Goal: Task Accomplishment & Management: Complete application form

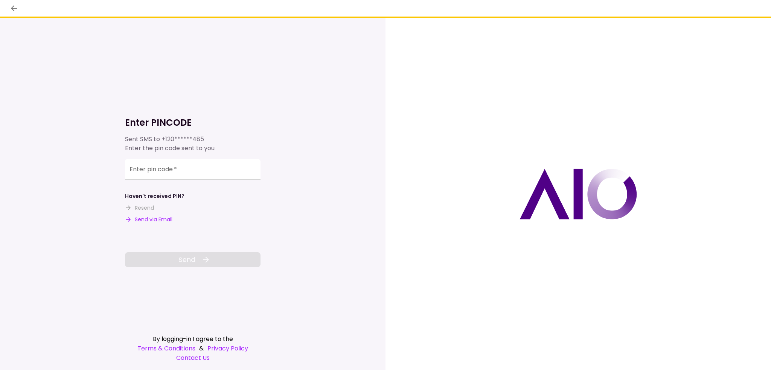
click at [149, 217] on button "Send via Email" at bounding box center [148, 220] width 47 height 8
click at [166, 170] on div "Enter pin code   *" at bounding box center [193, 169] width 136 height 21
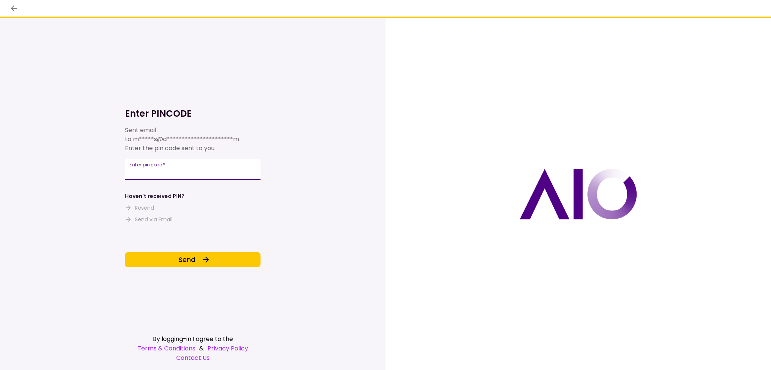
type input "******"
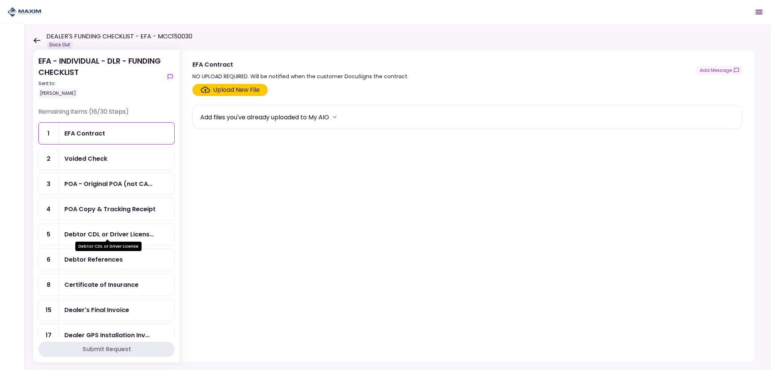
click at [127, 230] on div "Debtor CDL or Driver Licens..." at bounding box center [109, 234] width 90 height 9
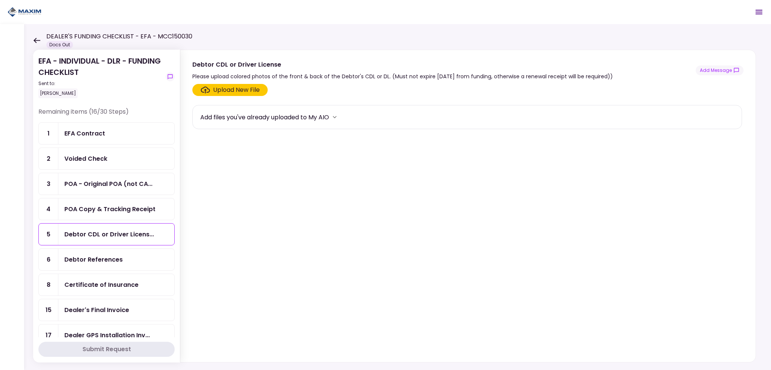
click at [217, 84] on label "Upload New File" at bounding box center [229, 90] width 75 height 12
click at [0, 0] on input "Upload New File" at bounding box center [0, 0] width 0 height 0
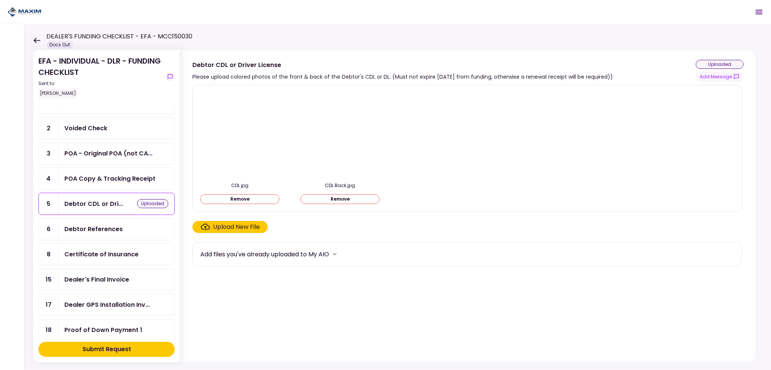
scroll to position [151, 0]
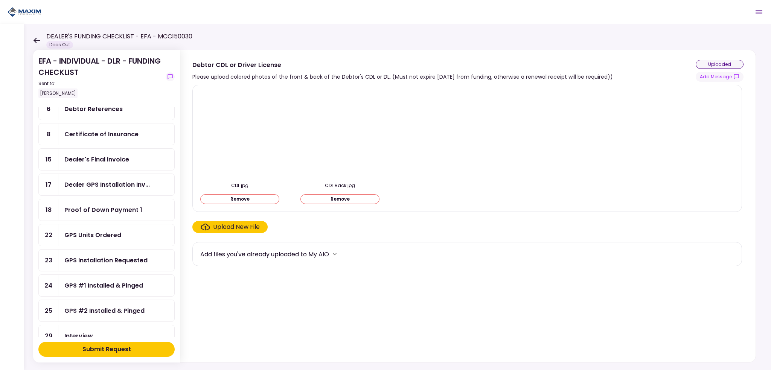
click at [85, 342] on button "Submit Request" at bounding box center [106, 349] width 136 height 15
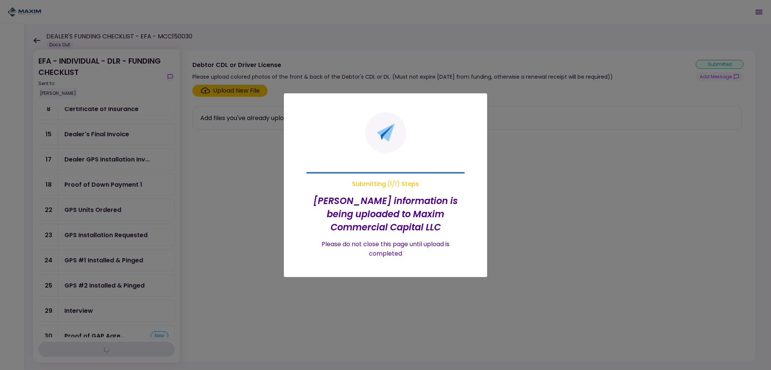
scroll to position [126, 0]
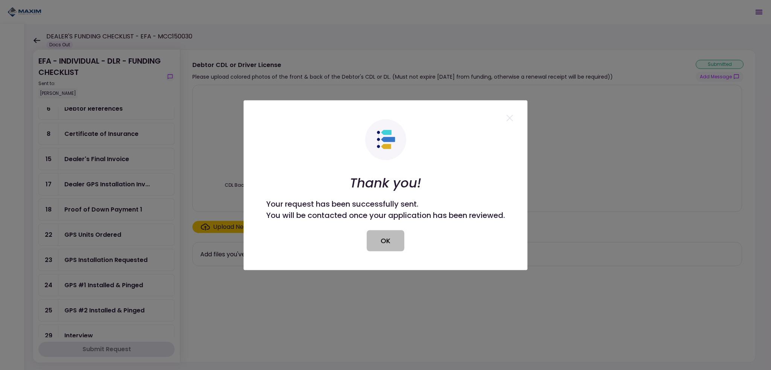
click at [394, 248] on button "OK" at bounding box center [386, 240] width 38 height 21
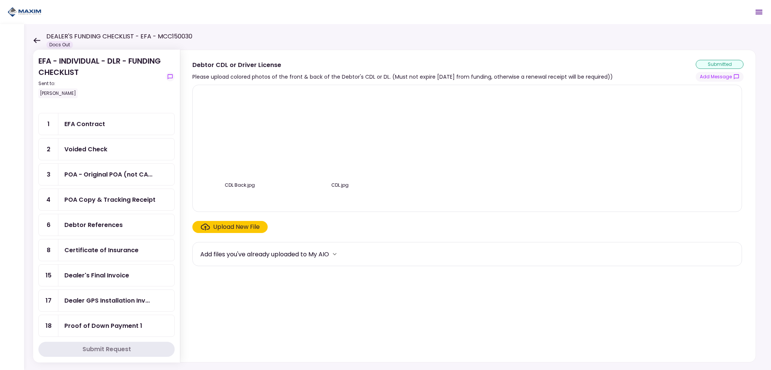
scroll to position [0, 0]
